Goal: Book appointment/travel/reservation

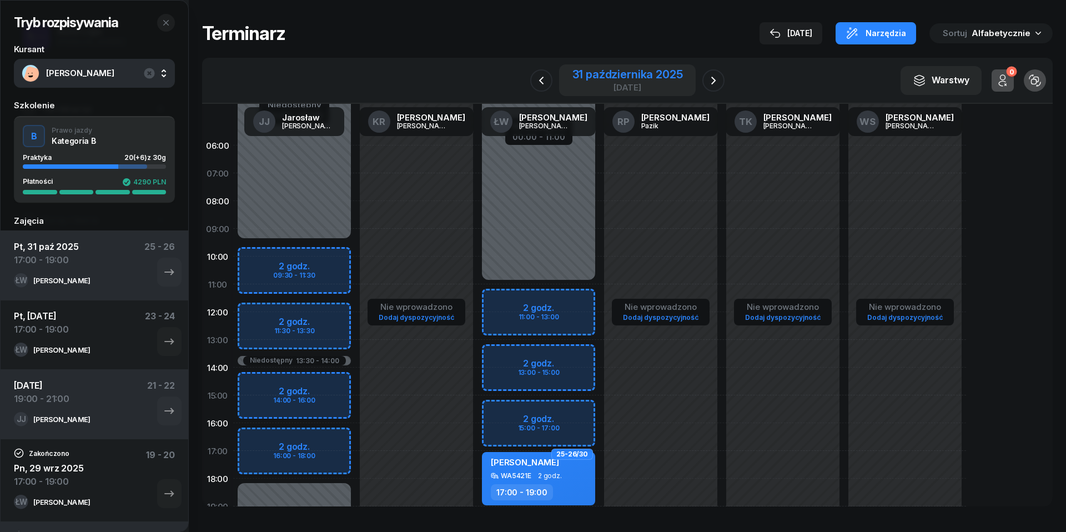
scroll to position [152, 0]
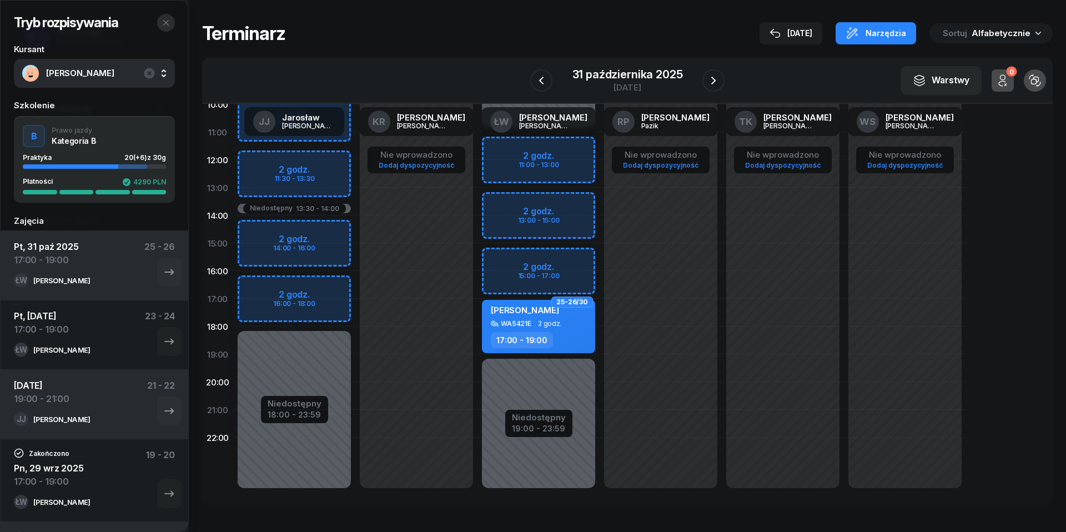
click at [165, 17] on button "button" at bounding box center [166, 23] width 18 height 18
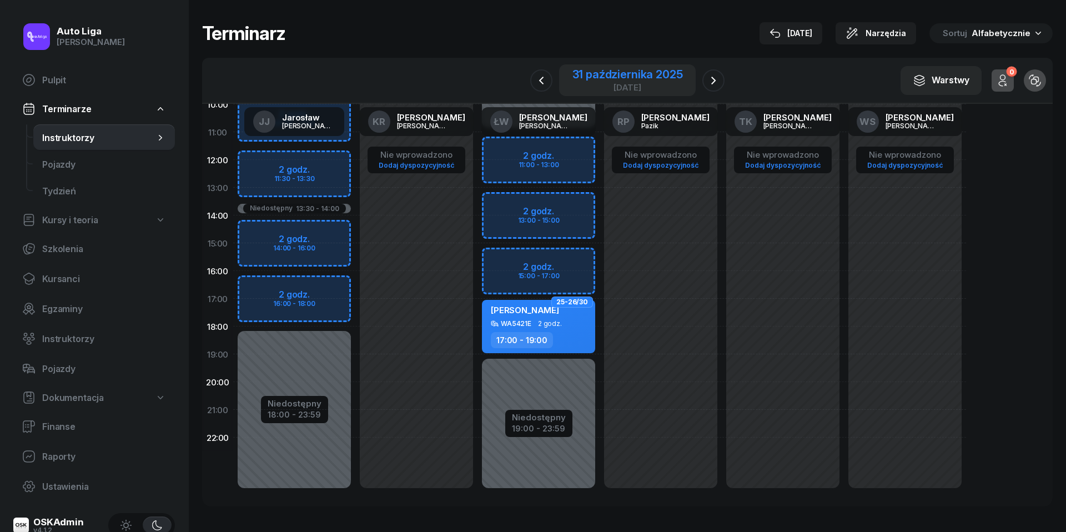
click at [598, 67] on div "[DATE]" at bounding box center [627, 80] width 137 height 32
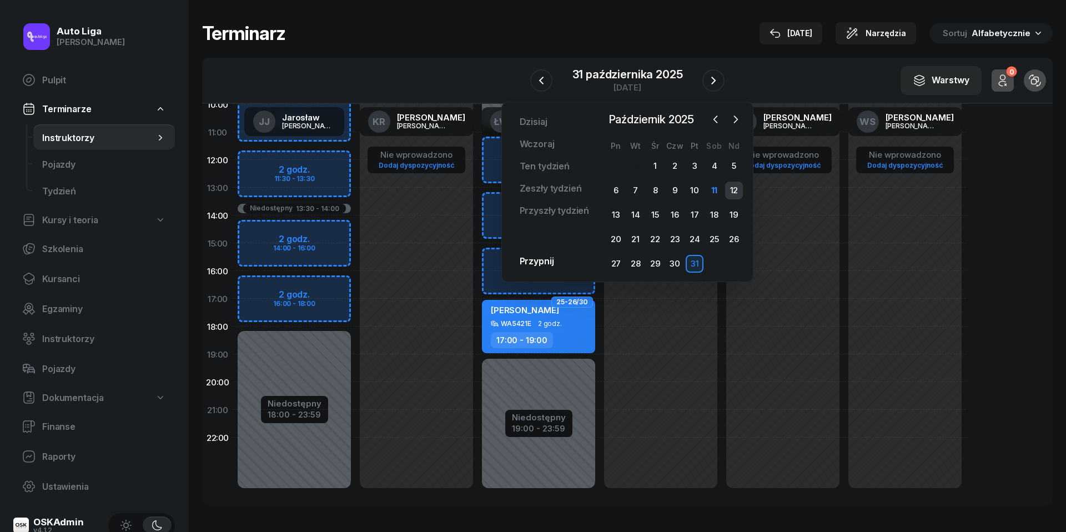
click at [731, 189] on div "12" at bounding box center [734, 191] width 18 height 18
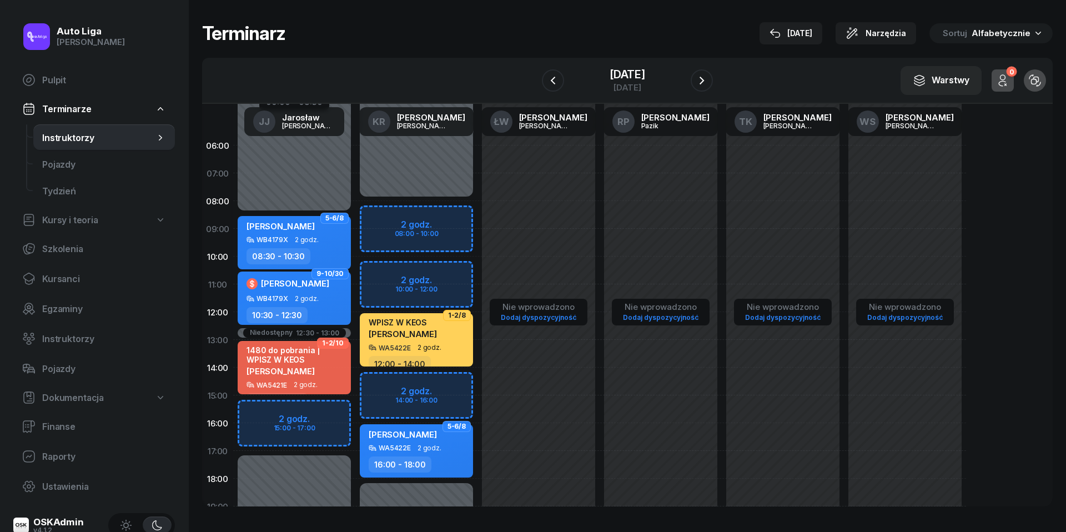
click at [383, 221] on div "Niedostępny 00:00 - 08:00 Niedostępny 18:00 - 23:59 2 godz. 08:00 - 10:00 2 god…" at bounding box center [416, 396] width 122 height 528
select select "08"
select select "10"
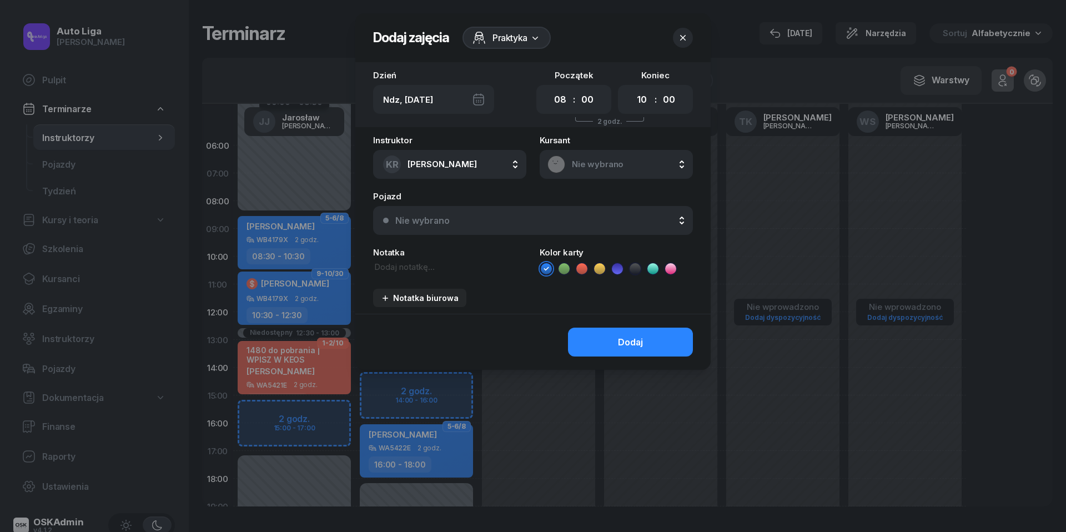
click at [605, 165] on span "Nie wybrano" at bounding box center [628, 164] width 113 height 10
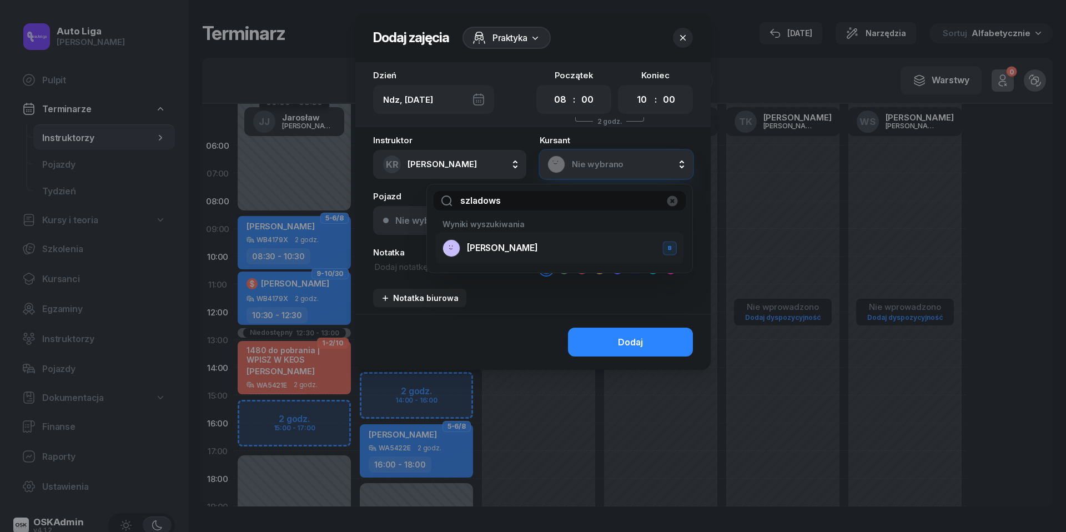
type input "szladows"
click at [518, 257] on li "[PERSON_NAME] B" at bounding box center [560, 248] width 248 height 31
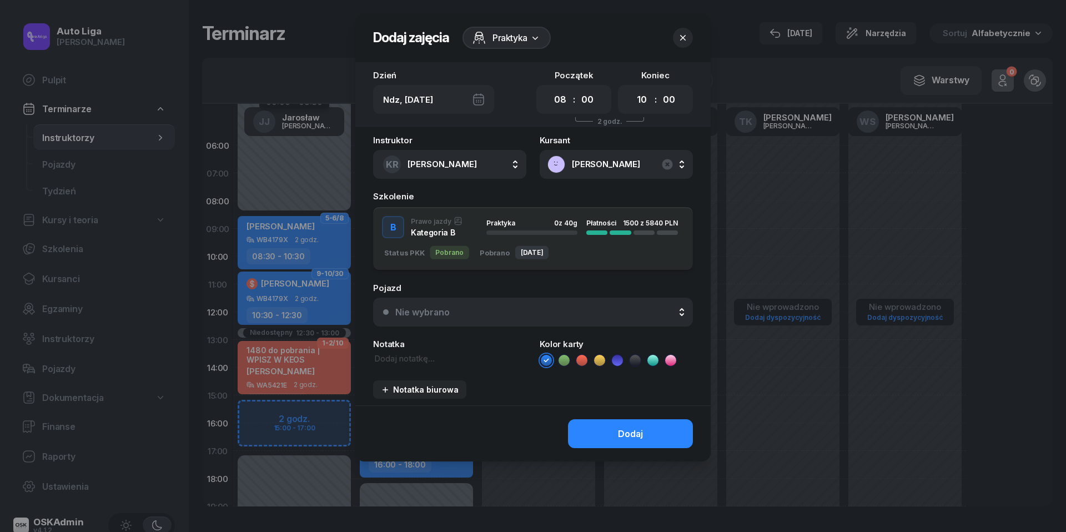
click at [499, 307] on div "Nie wybrano" at bounding box center [539, 312] width 288 height 11
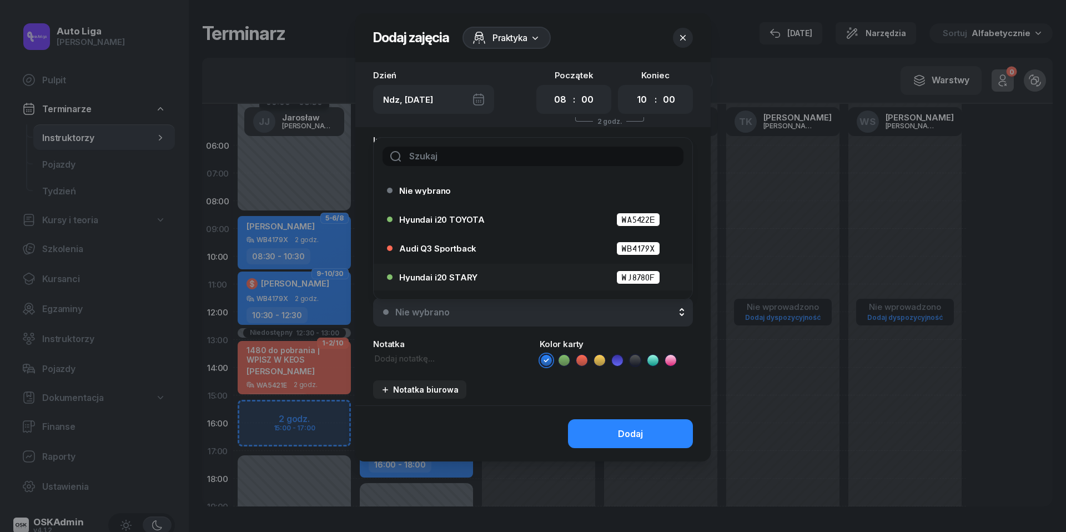
scroll to position [21, 0]
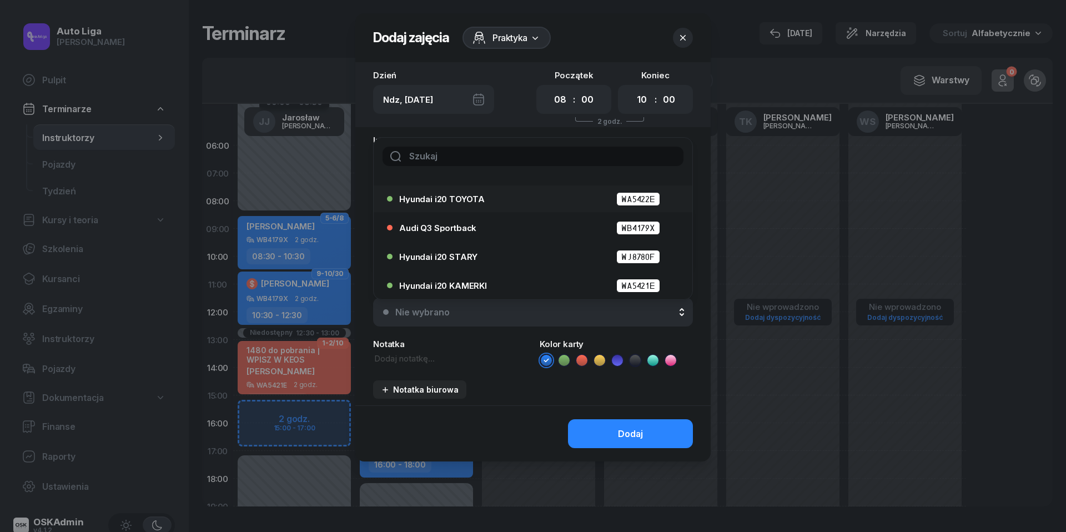
click at [468, 195] on span "Hyundai i20 TOYOTA" at bounding box center [442, 199] width 86 height 8
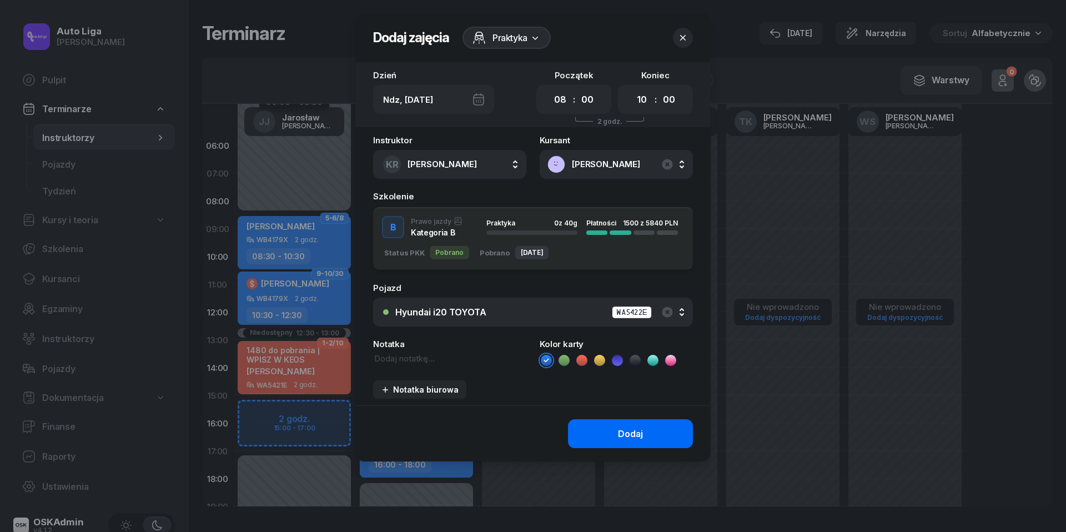
click at [613, 425] on button "Dodaj" at bounding box center [630, 433] width 125 height 29
